Goal: Information Seeking & Learning: Learn about a topic

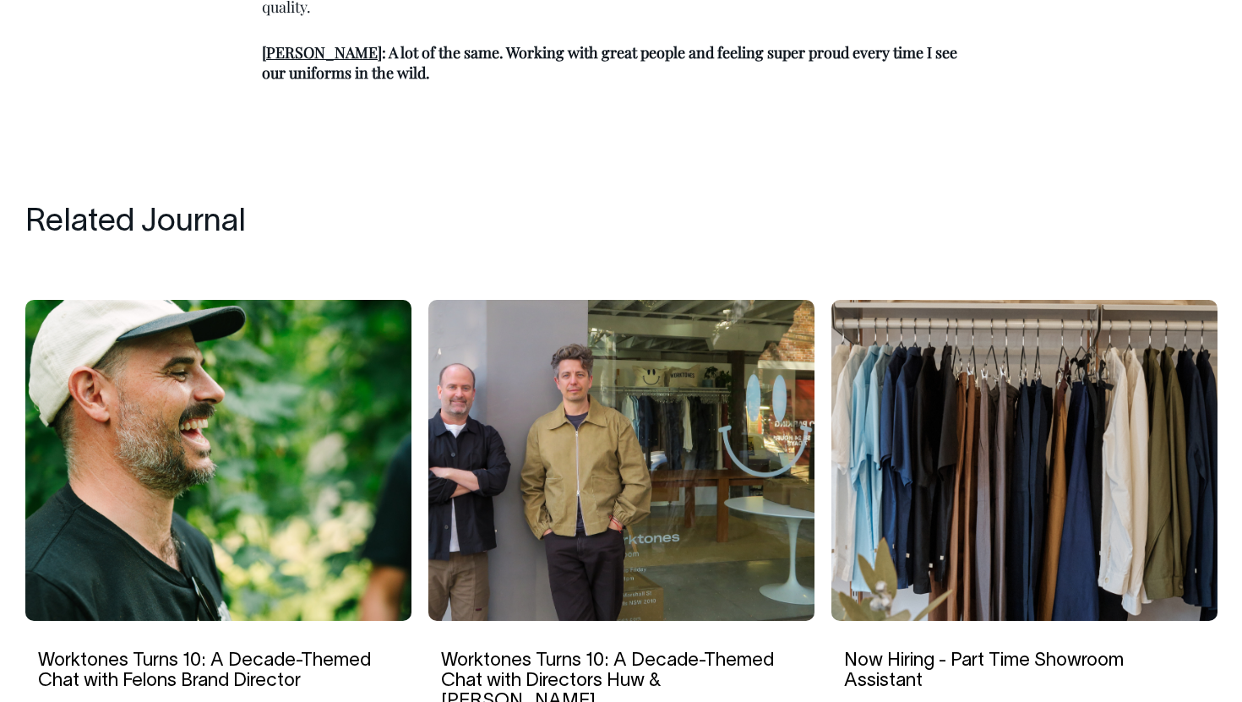
scroll to position [2663, 0]
click at [234, 481] on img at bounding box center [218, 460] width 386 height 321
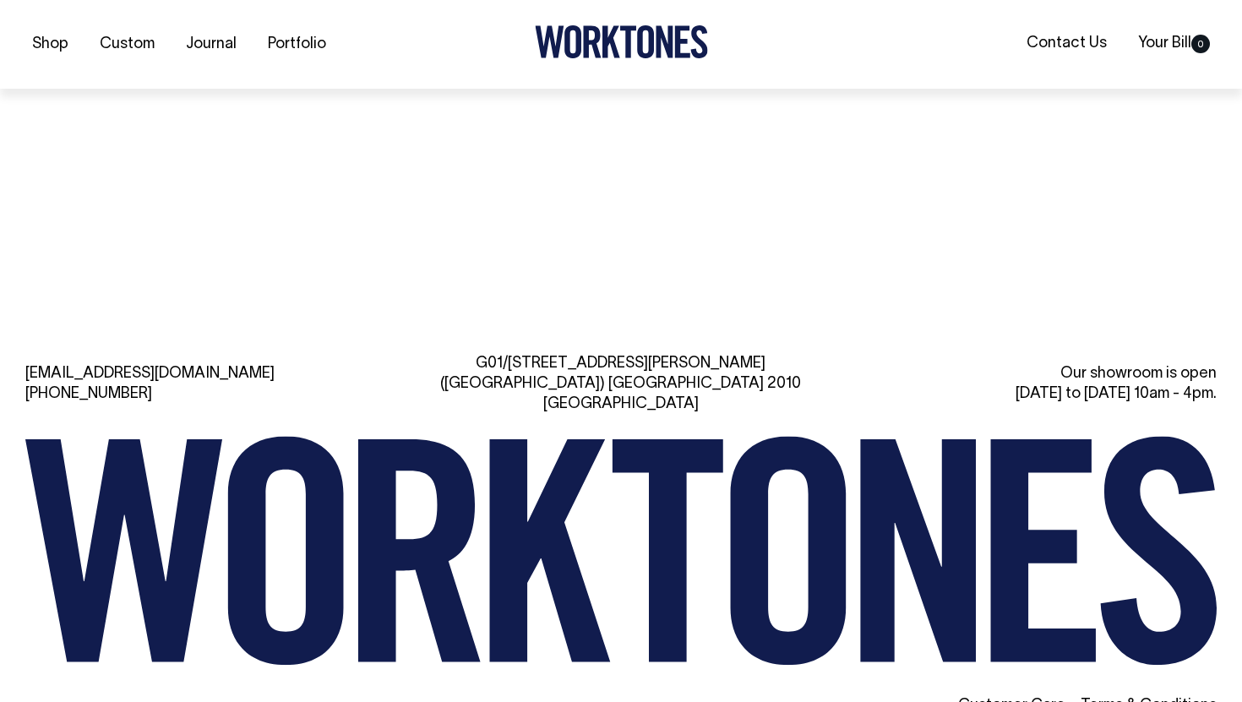
scroll to position [3508, 0]
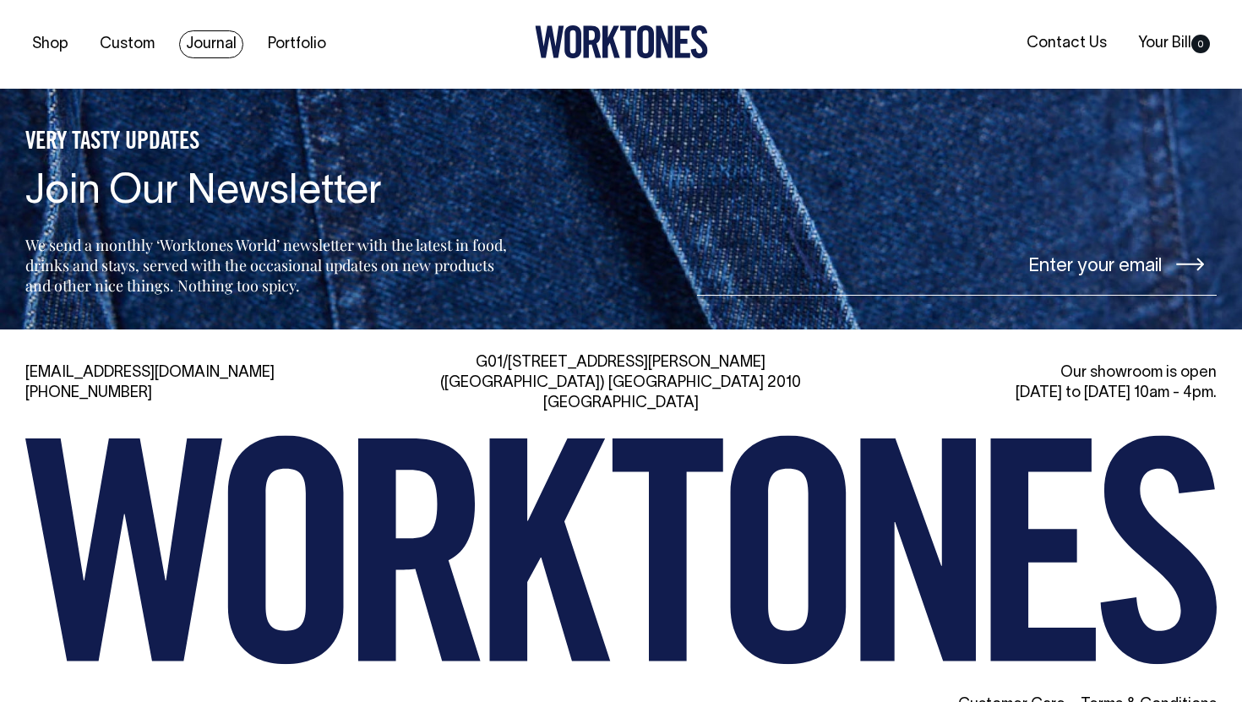
click at [213, 46] on link "Journal" at bounding box center [211, 44] width 64 height 28
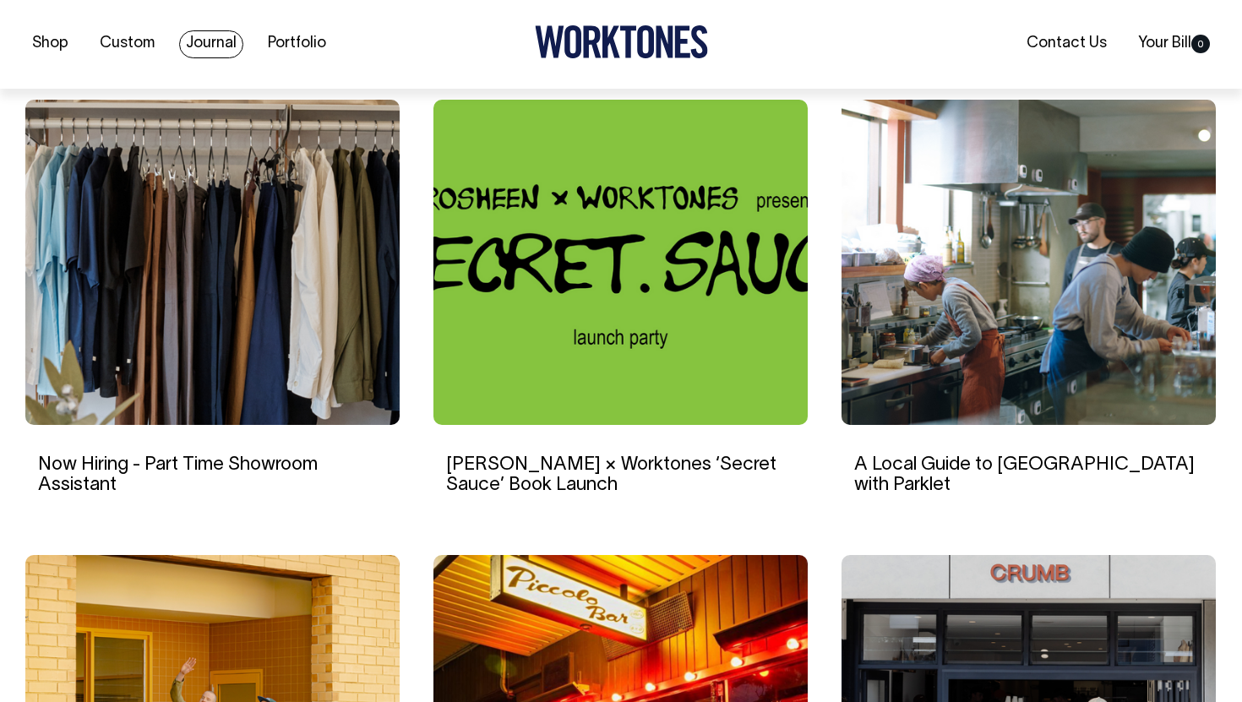
scroll to position [1086, 0]
